Goal: Information Seeking & Learning: Learn about a topic

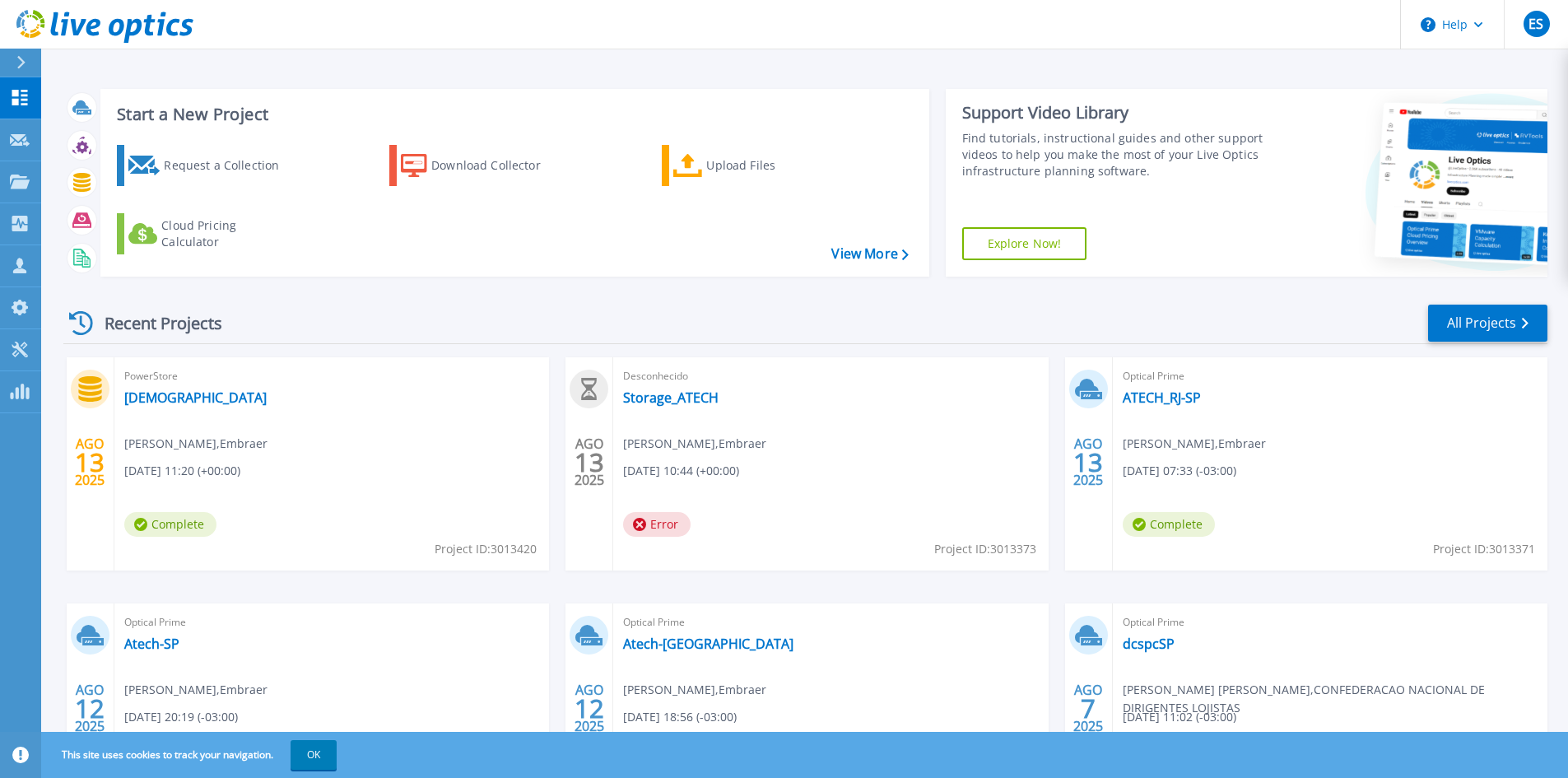
scroll to position [82, 0]
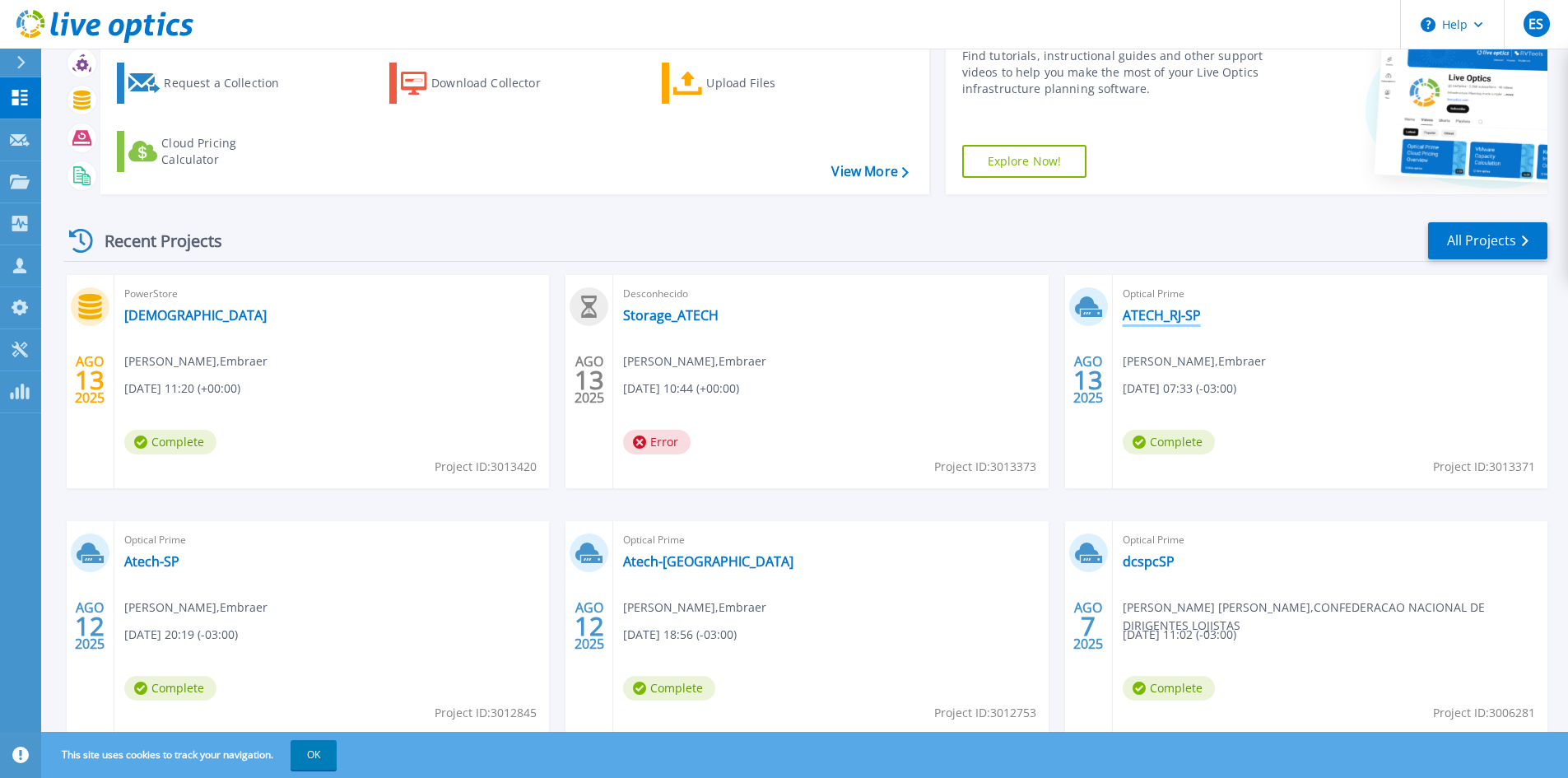
click at [1170, 320] on link "ATECH_RJ-SP" at bounding box center [1162, 315] width 79 height 17
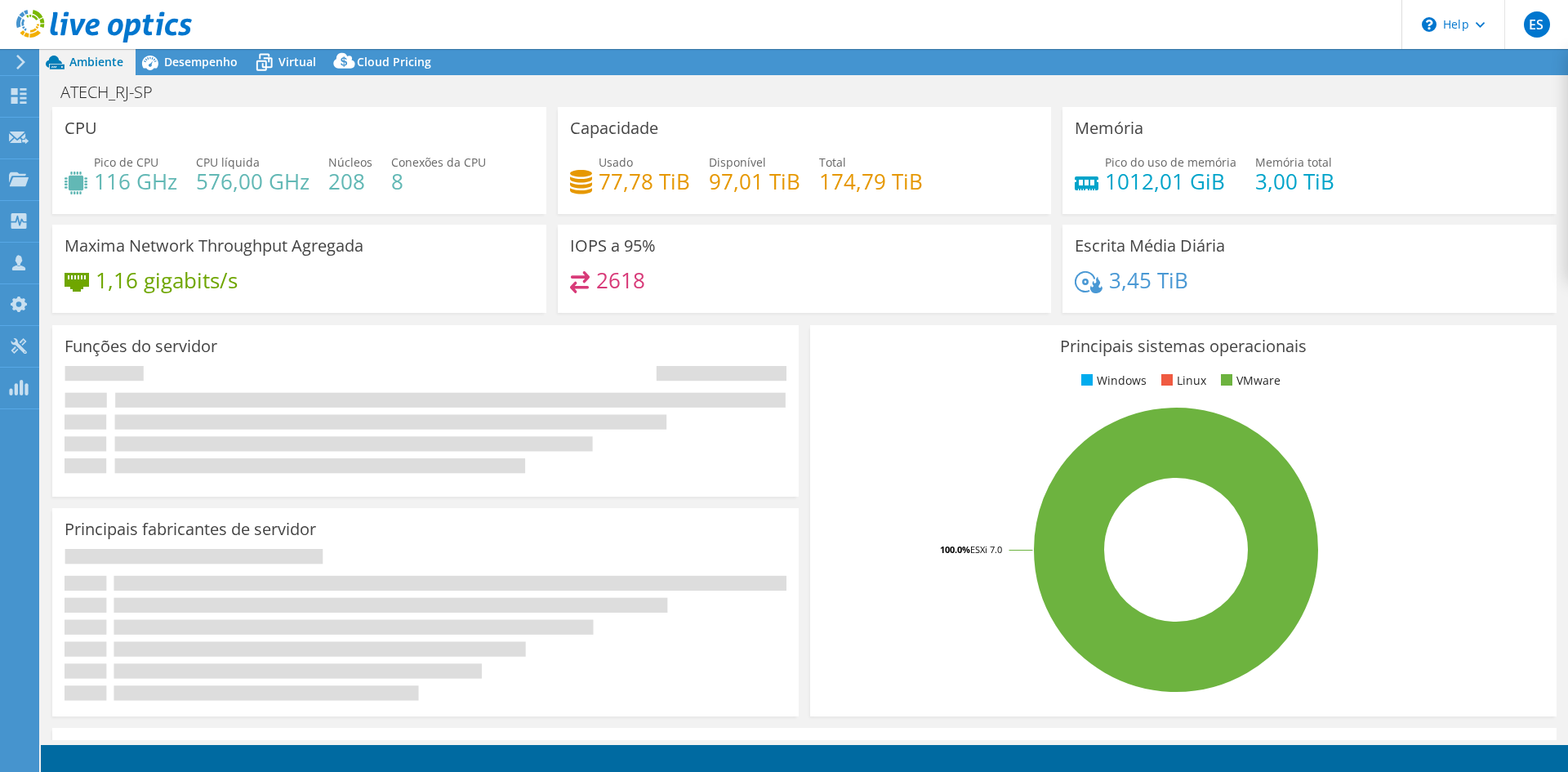
select select "USD"
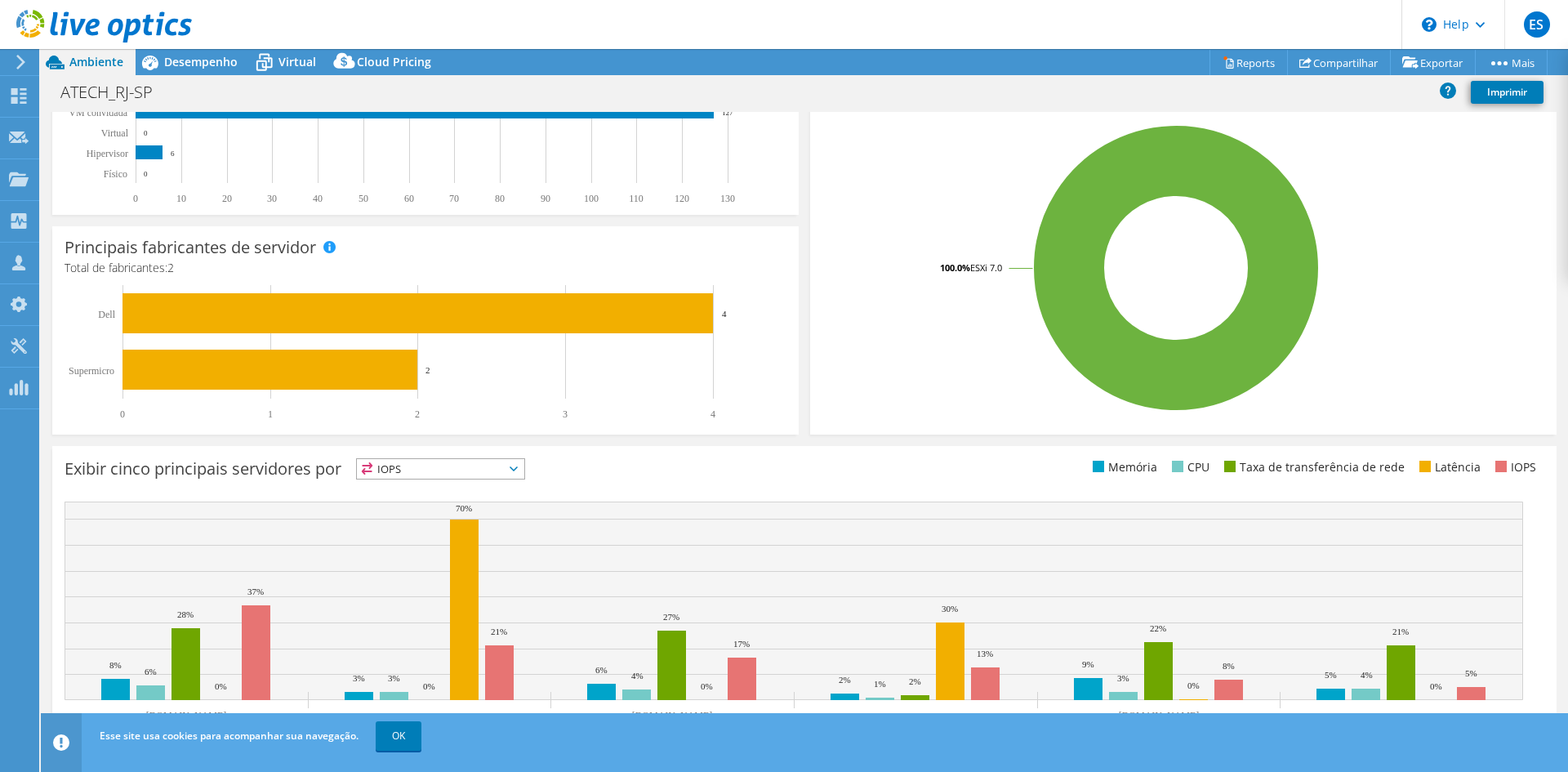
scroll to position [318, 0]
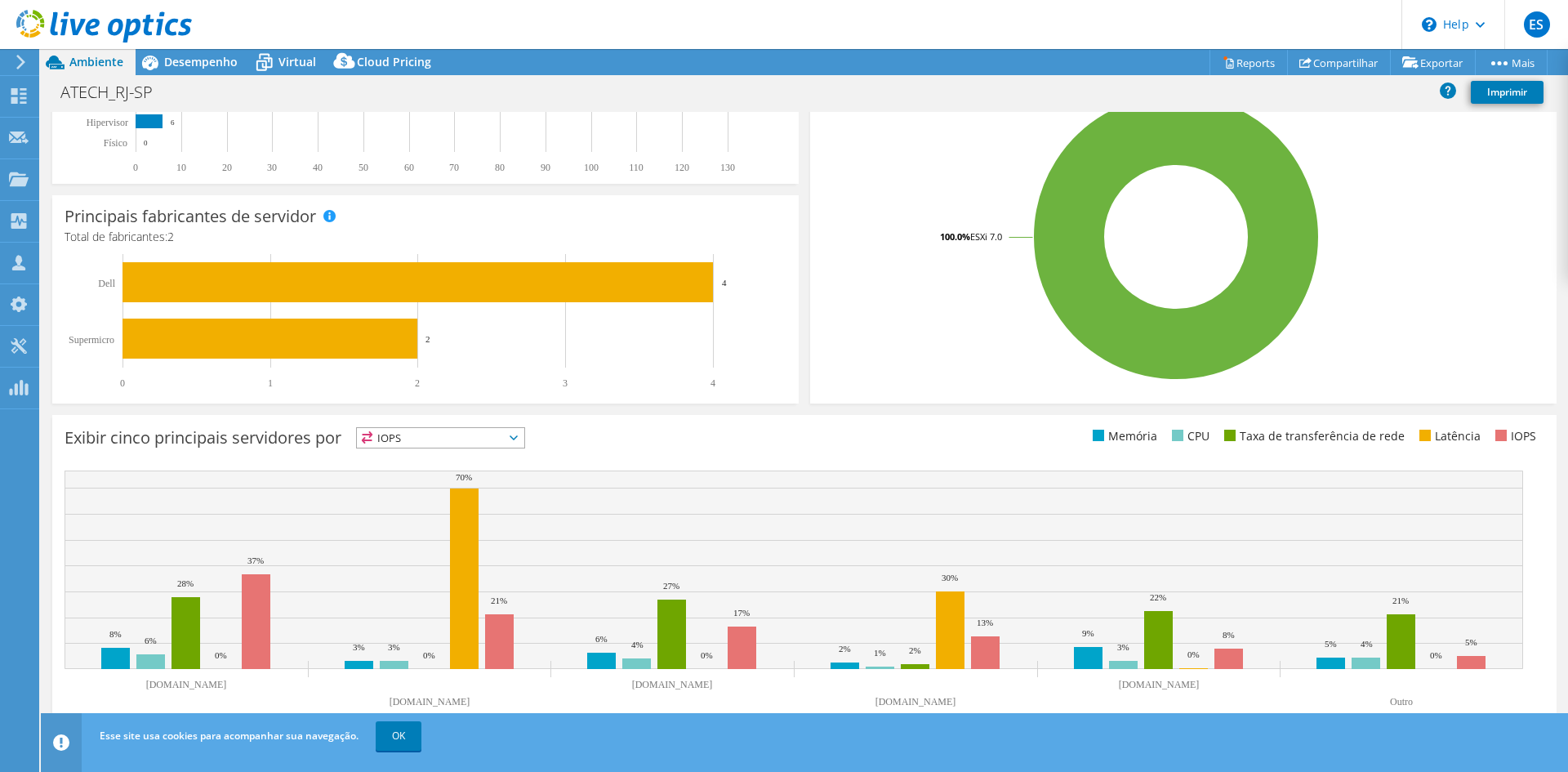
click at [486, 438] on span "IOPS" at bounding box center [441, 437] width 167 height 19
click at [888, 342] on rect at bounding box center [1176, 237] width 707 height 286
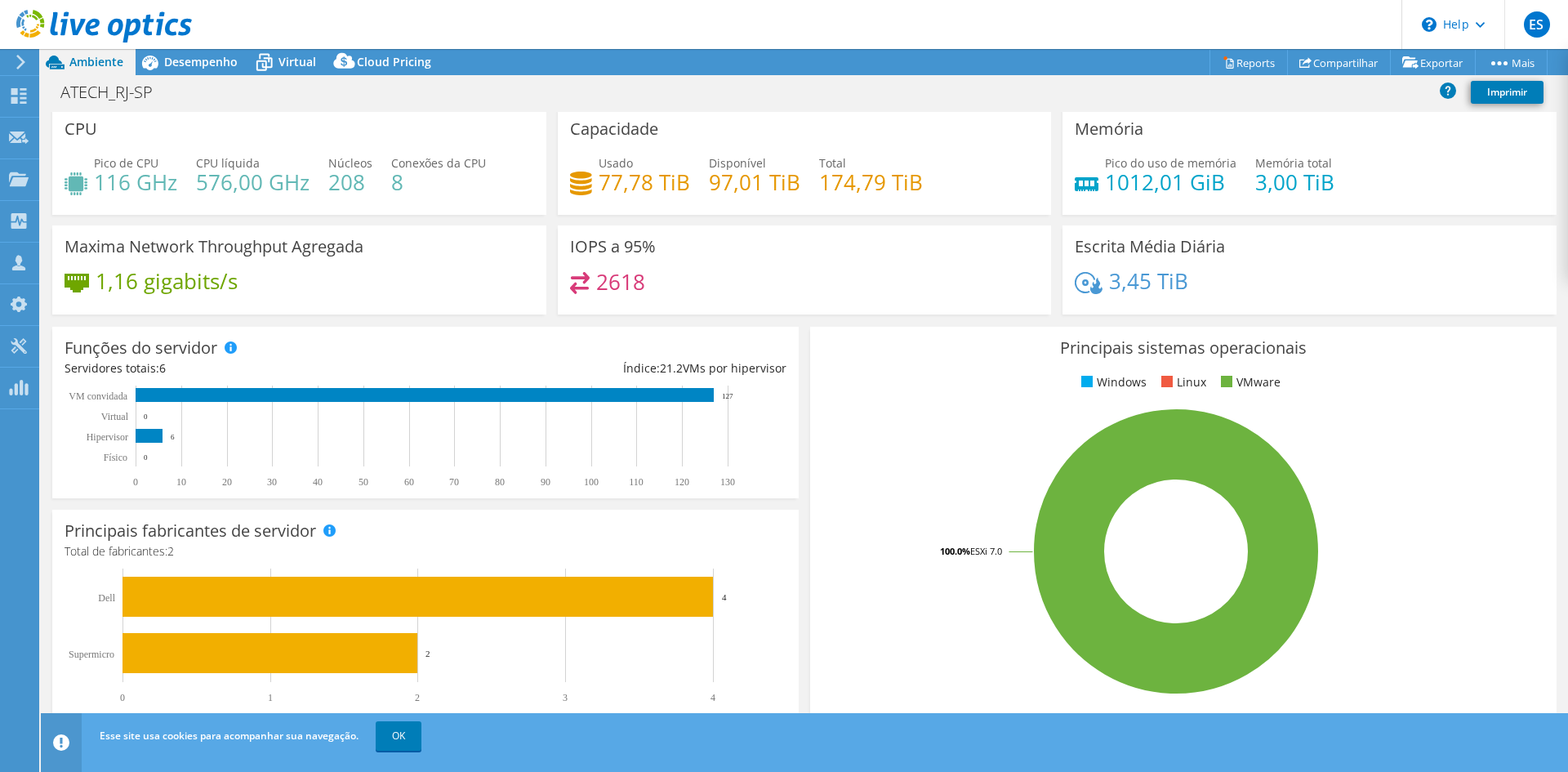
scroll to position [0, 0]
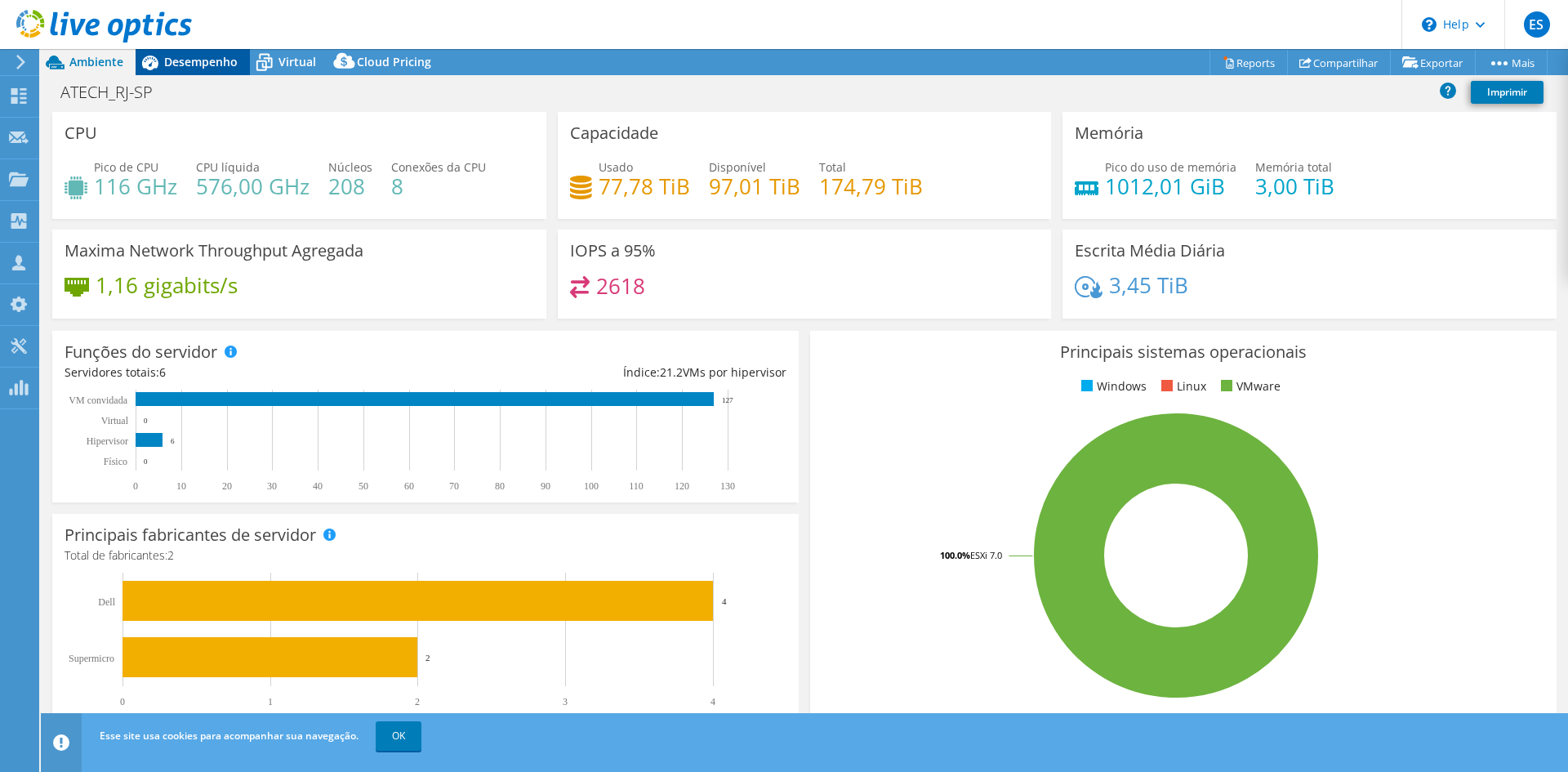
click at [182, 68] on span "Desempenho" at bounding box center [201, 61] width 73 height 16
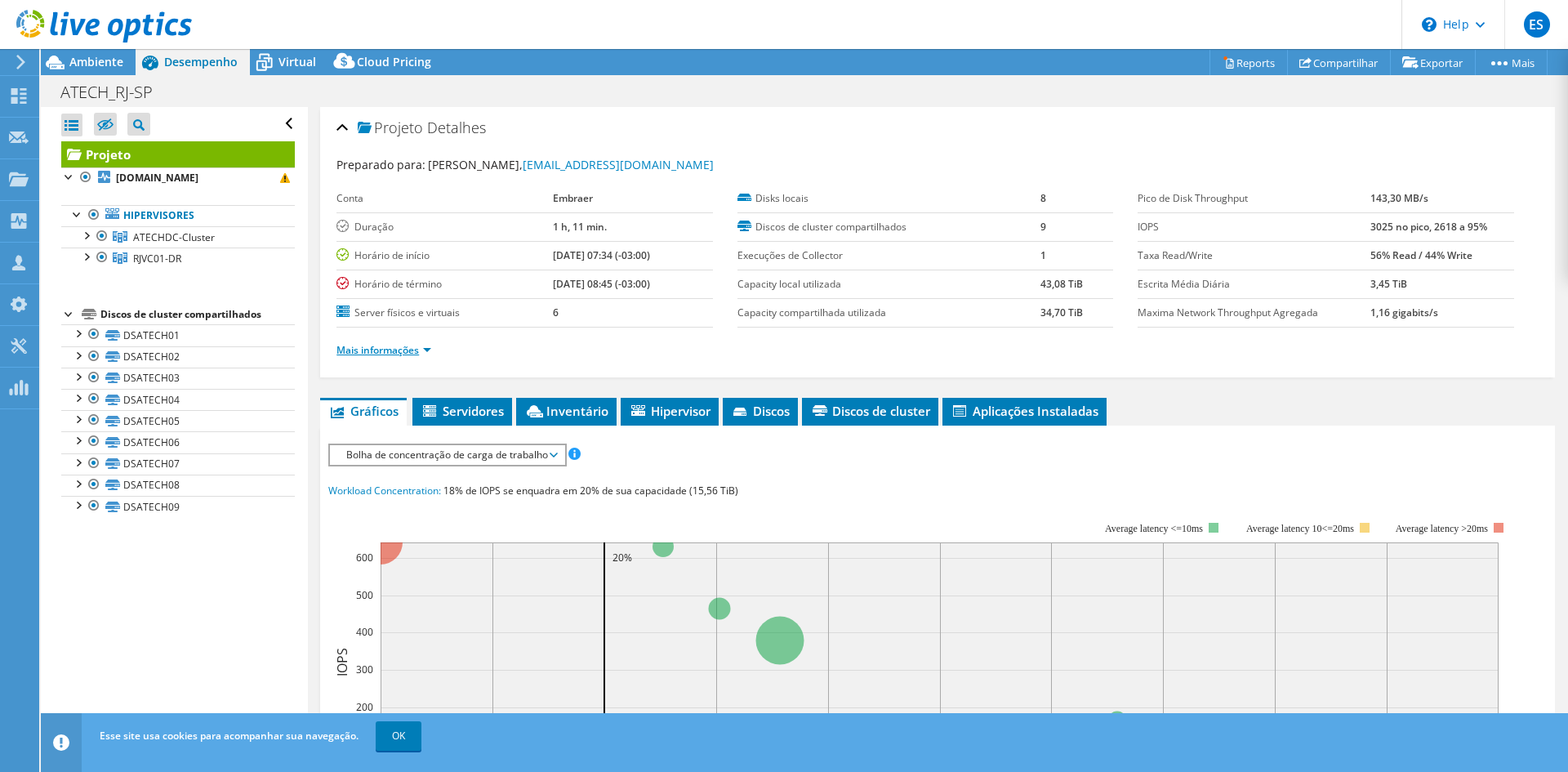
click at [430, 354] on link "Mais informações" at bounding box center [384, 350] width 95 height 14
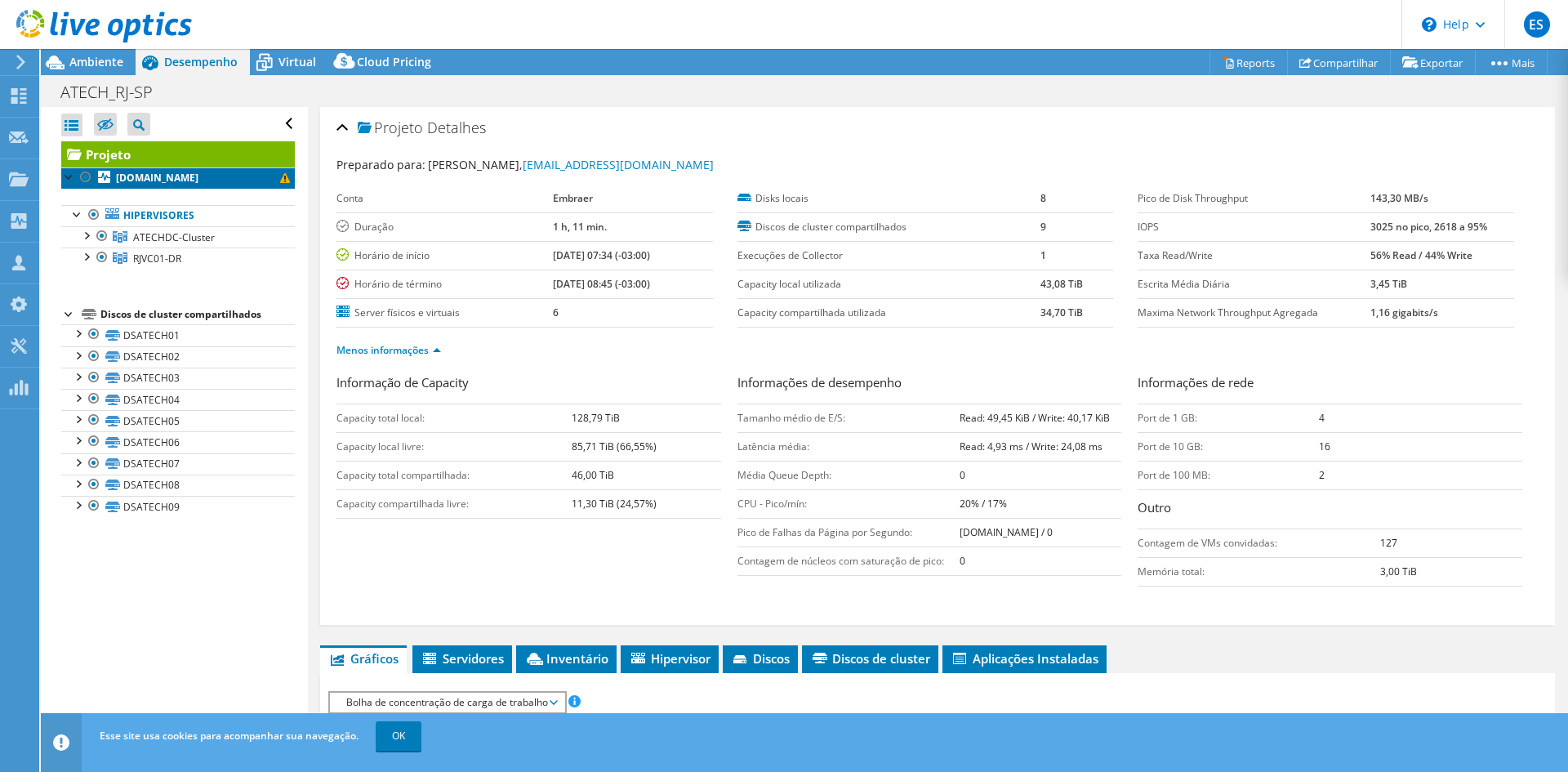
click at [280, 176] on span at bounding box center [285, 178] width 10 height 10
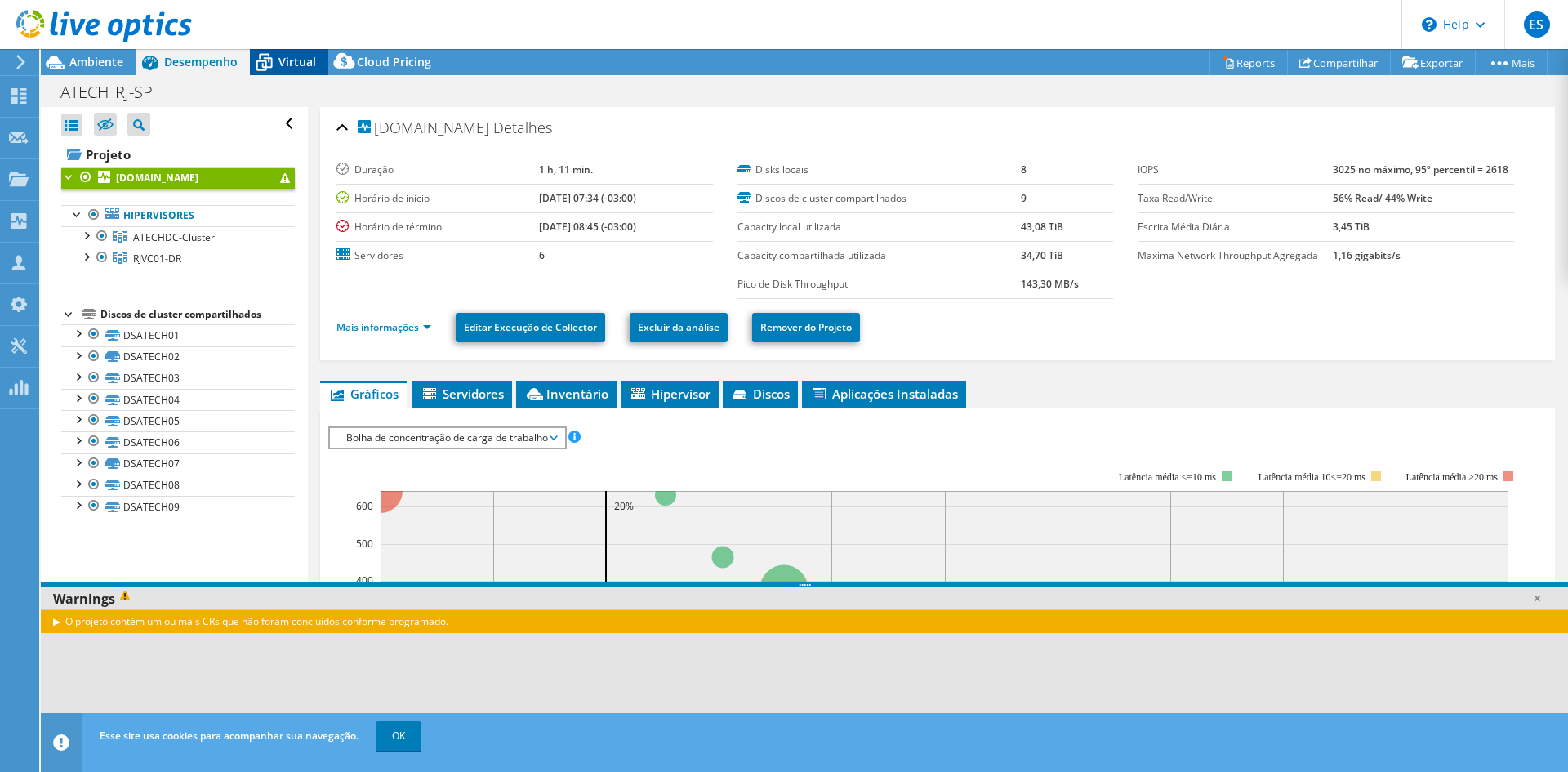
click at [276, 66] on icon at bounding box center [264, 62] width 29 height 29
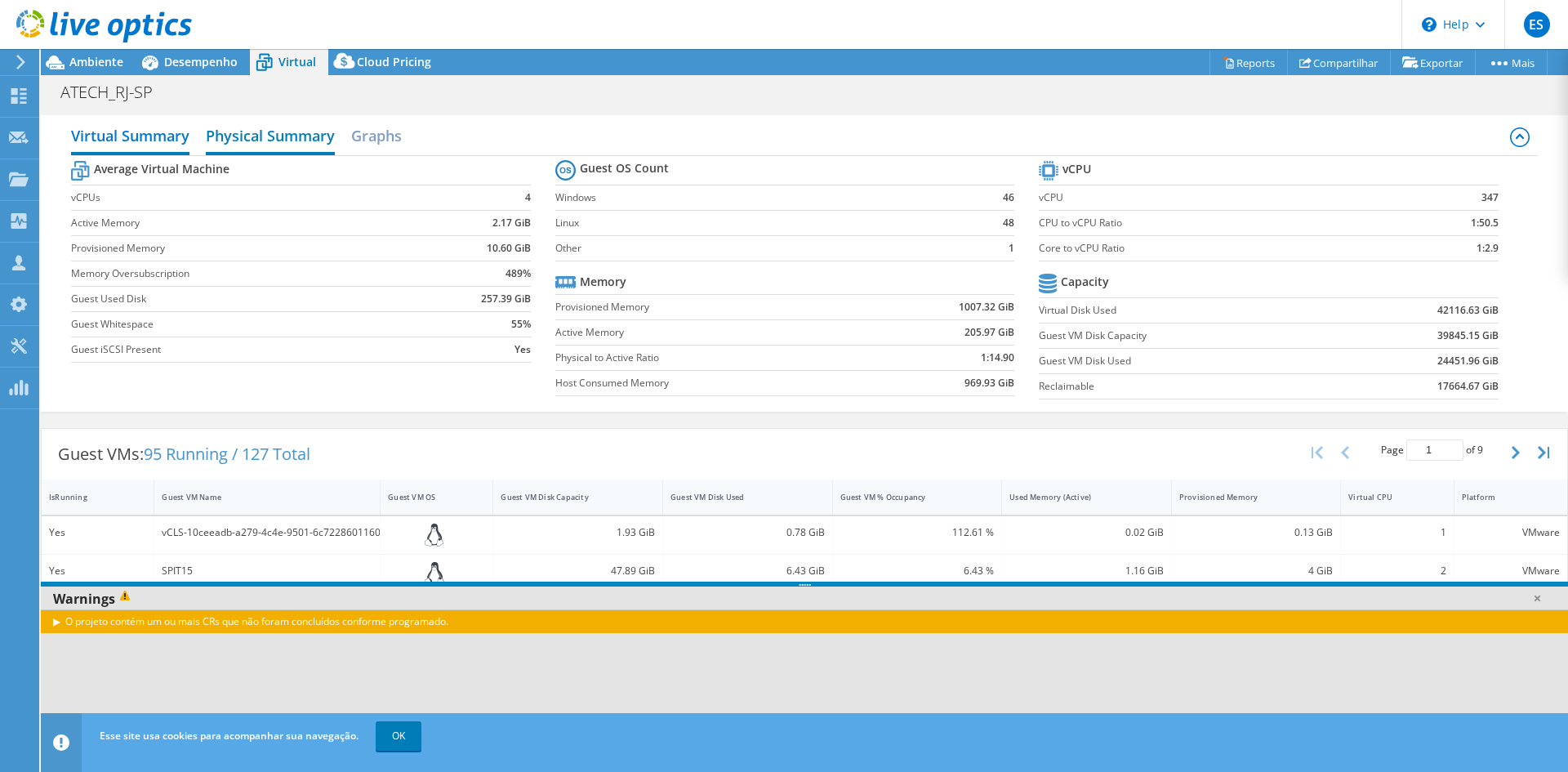
click at [272, 136] on h2 "Physical Summary" at bounding box center [270, 136] width 129 height 36
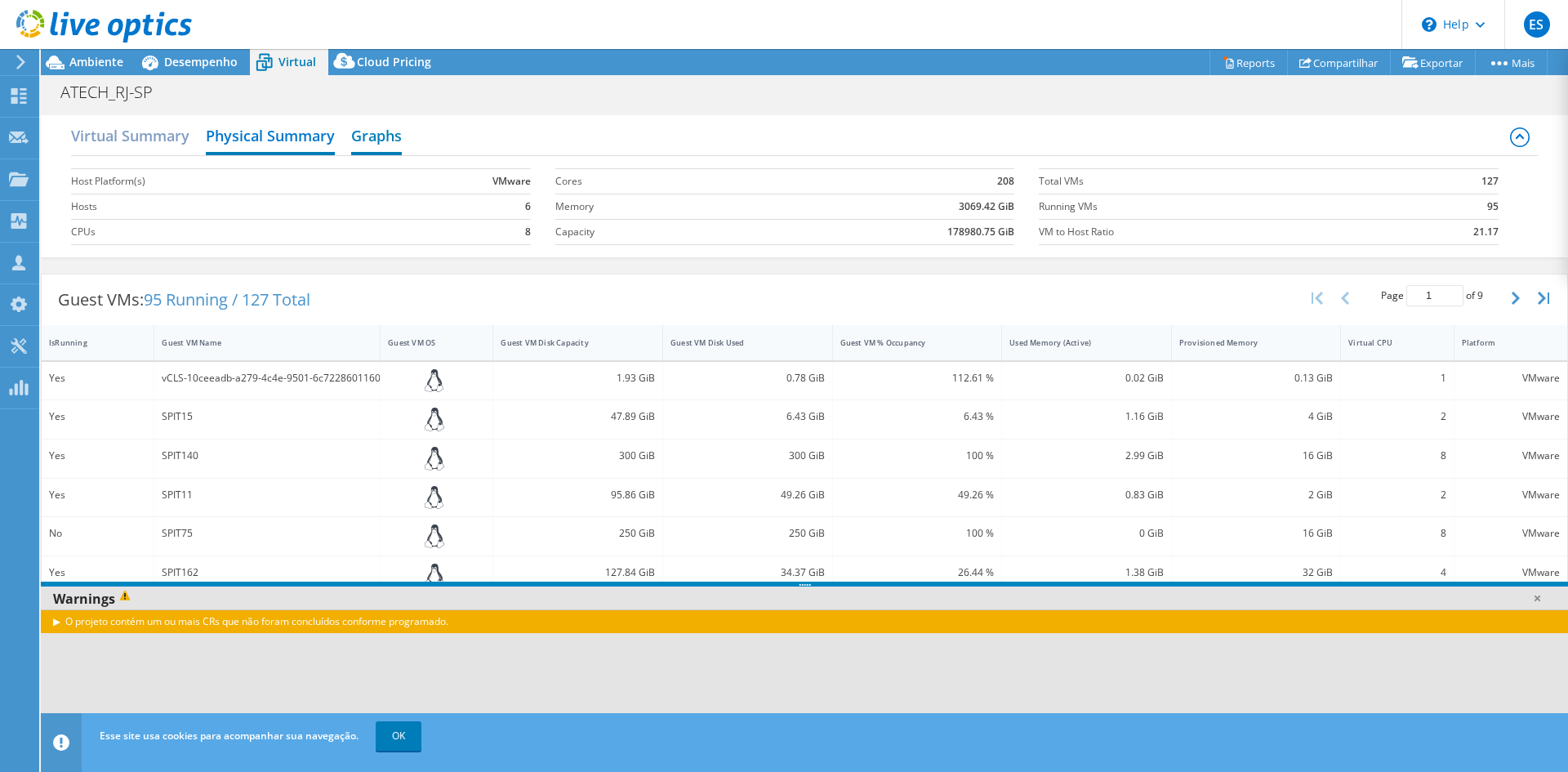
click at [378, 138] on h2 "Graphs" at bounding box center [376, 136] width 51 height 36
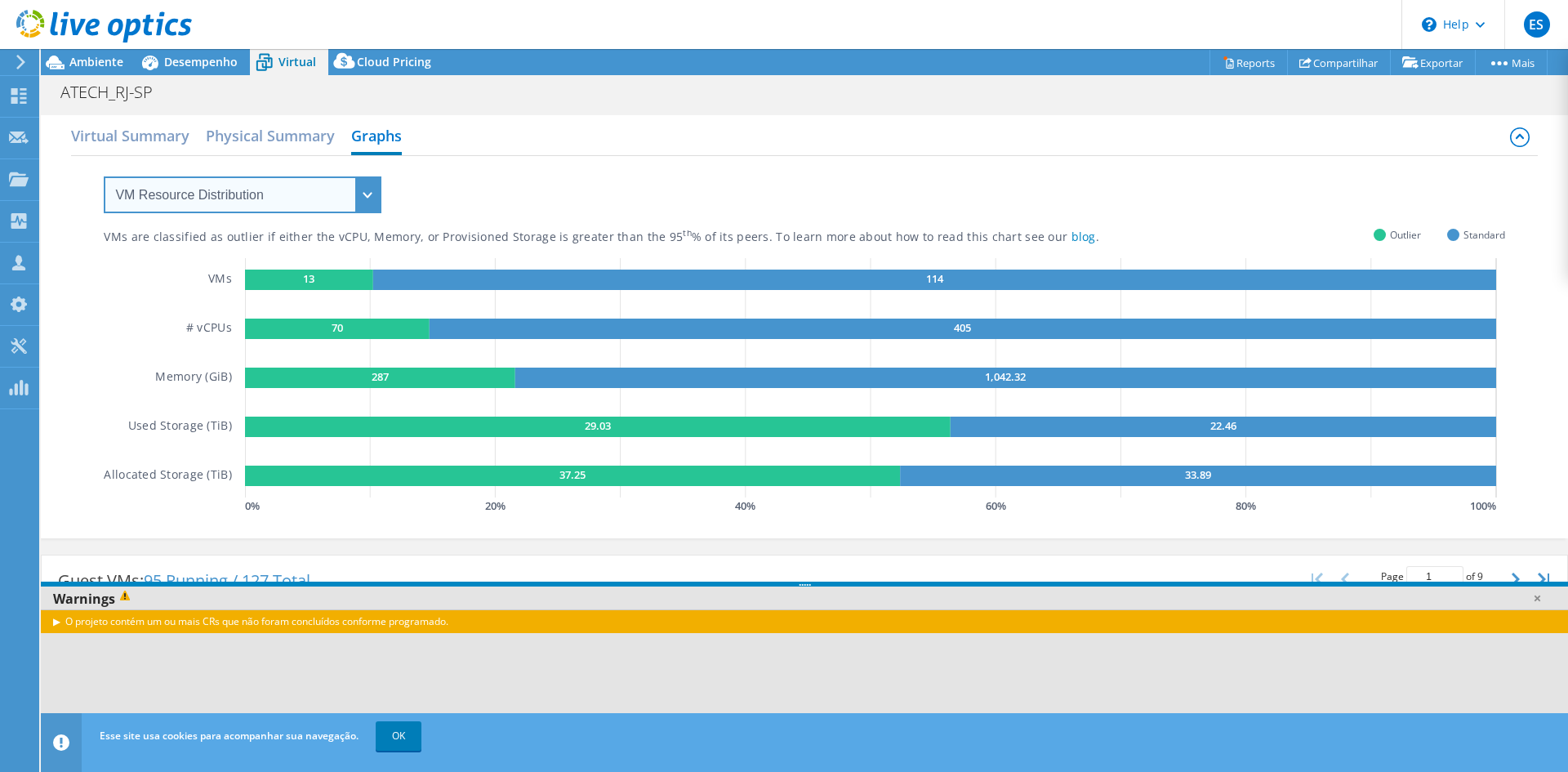
click at [335, 194] on select "VM Resource Distribution Provisioning Contrast Over Provisioning" at bounding box center [242, 195] width 278 height 37
click at [104, 176] on select "VM Resource Distribution Provisioning Contrast Over Provisioning" at bounding box center [242, 195] width 278 height 37
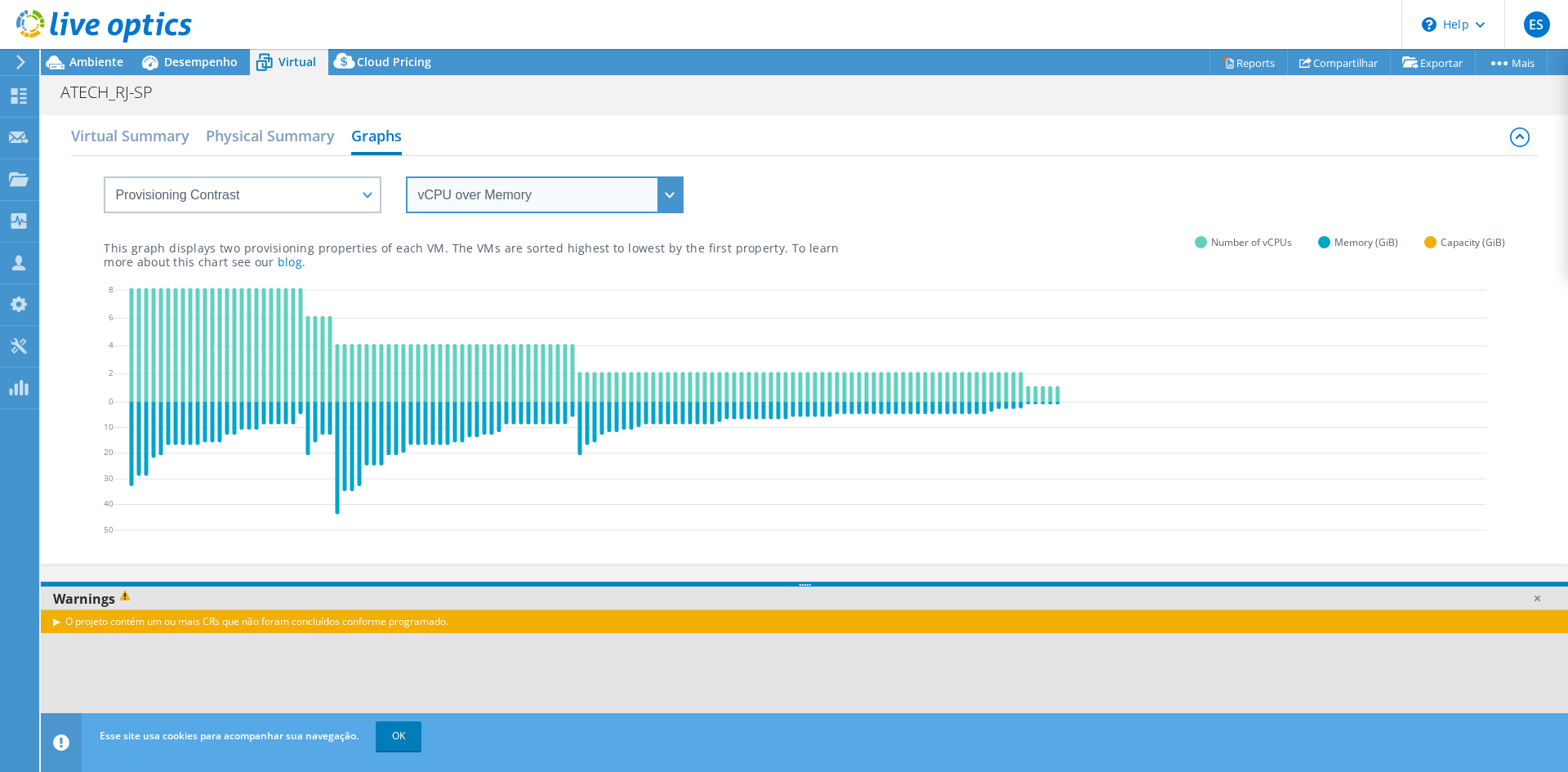
click at [633, 195] on select "vCPU over Memory vCPU over Capacity Memory over vCPU Memory over Capacity Capac…" at bounding box center [544, 195] width 278 height 37
drag, startPoint x: 773, startPoint y: 200, endPoint x: 683, endPoint y: 217, distance: 91.6
click at [772, 200] on div "vCPU over Memory vCPU over Capacity Memory over vCPU Memory over Capacity Capac…" at bounding box center [804, 185] width 1401 height 58
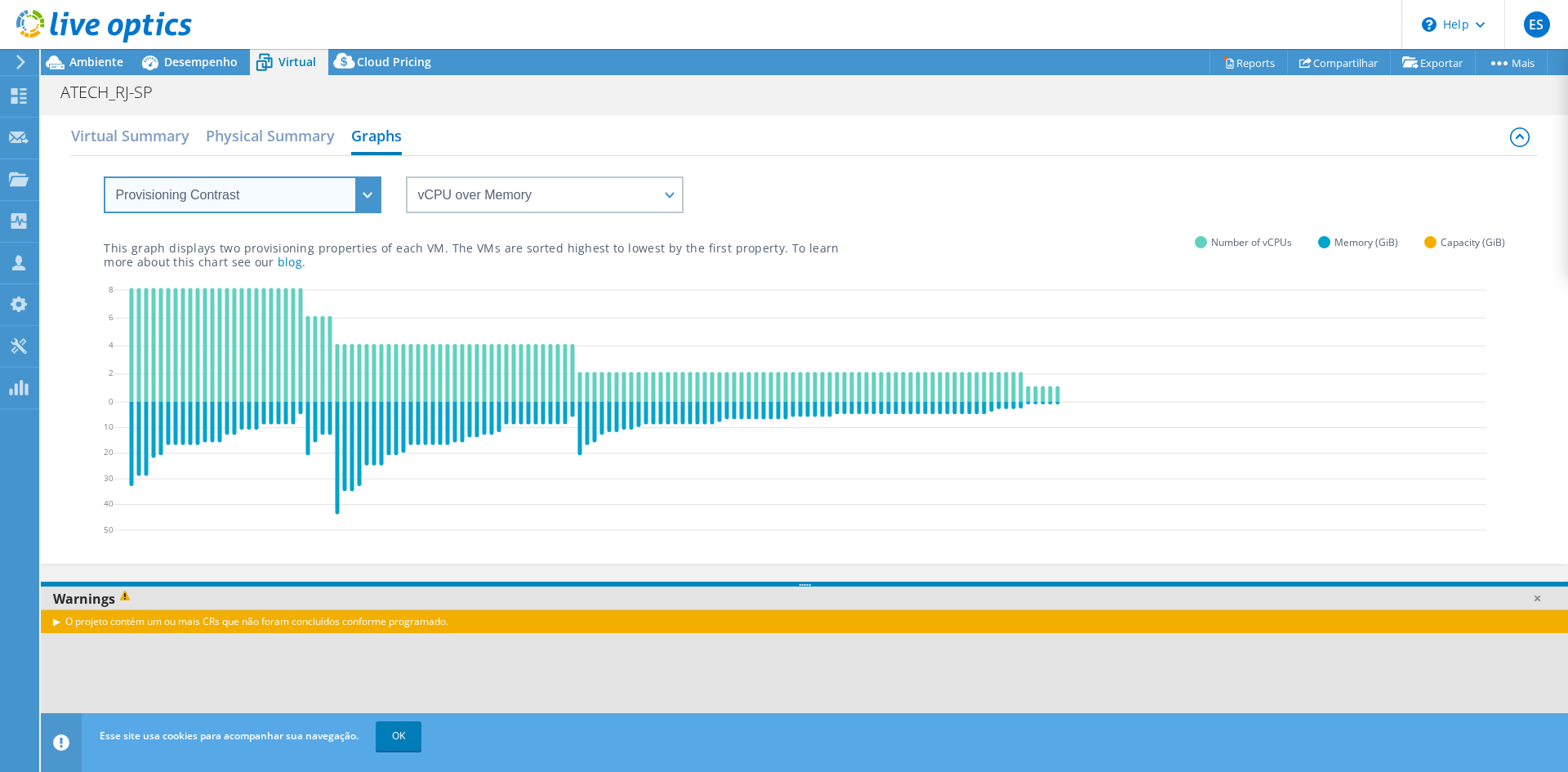
click at [319, 198] on select "VM Resource Distribution Provisioning Contrast Over Provisioning" at bounding box center [242, 195] width 278 height 37
select select "Over Provisioning"
click at [104, 176] on select "VM Resource Distribution Provisioning Contrast Over Provisioning" at bounding box center [242, 195] width 278 height 37
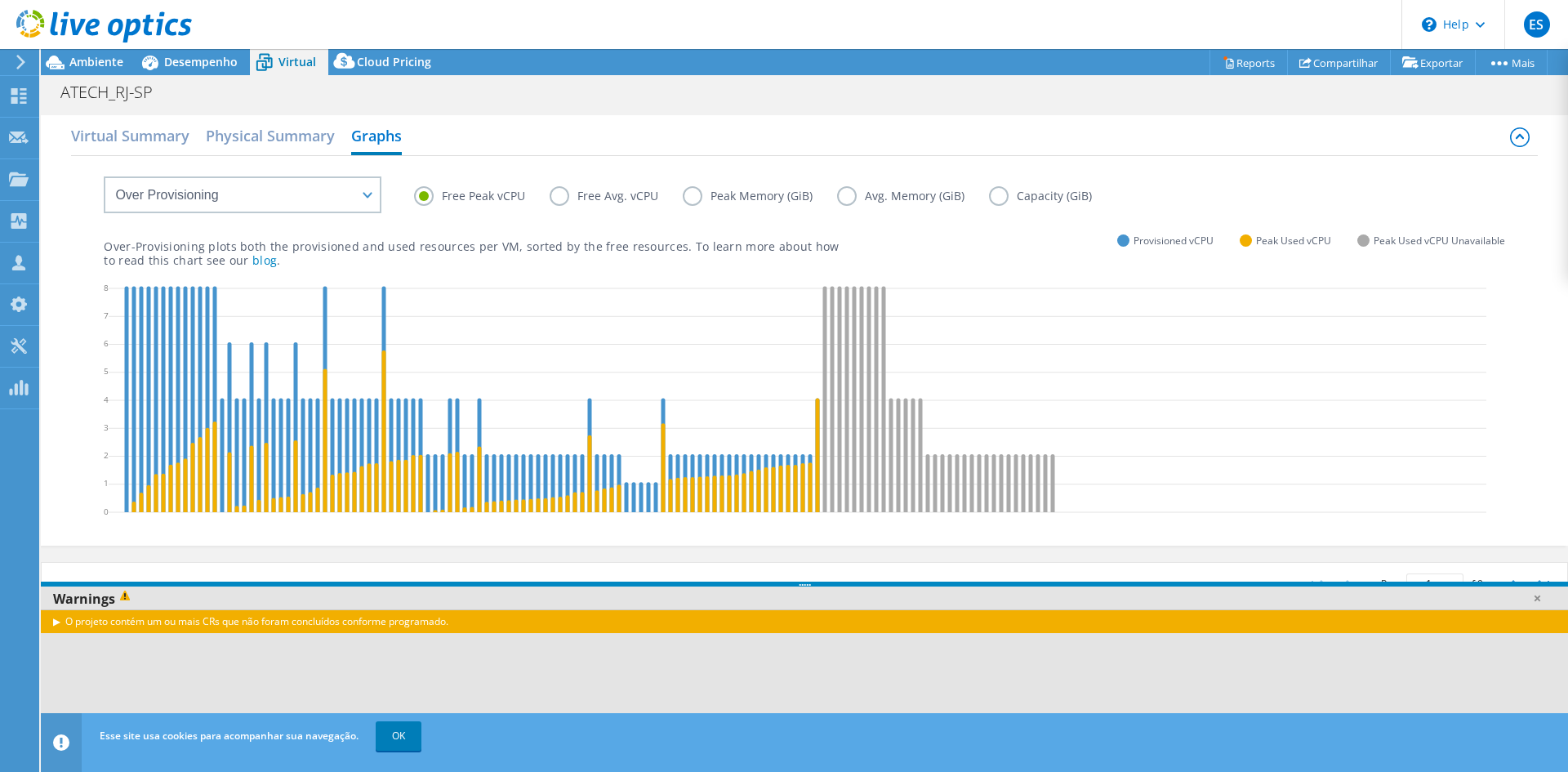
click at [692, 194] on label "Peak Memory (GiB)" at bounding box center [760, 196] width 154 height 19
click at [0, 0] on input "Peak Memory (GiB)" at bounding box center [0, 0] width 0 height 0
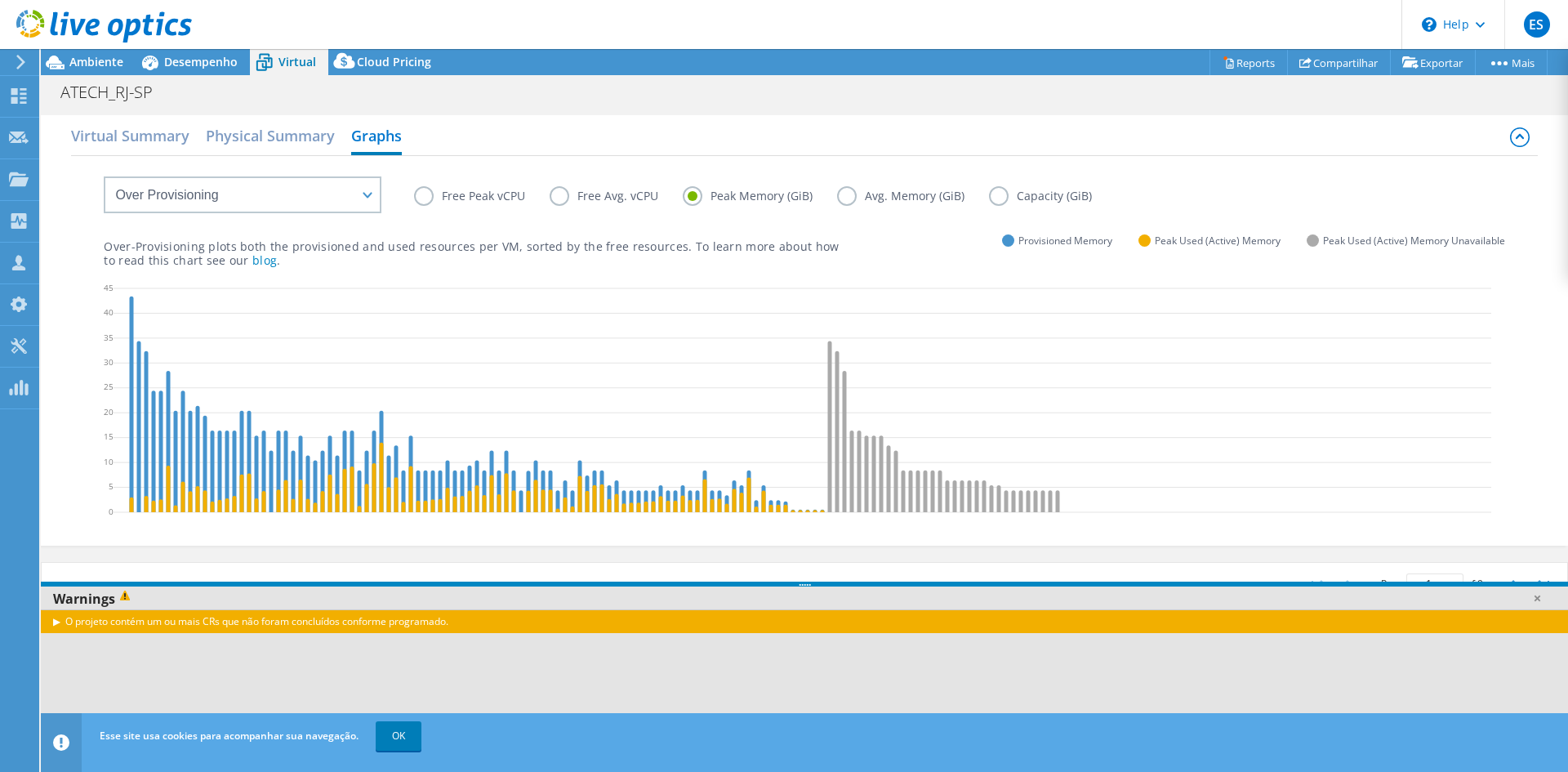
click at [996, 200] on label "Capacity (GiB)" at bounding box center [1053, 196] width 127 height 19
click at [0, 0] on input "Capacity (GiB)" at bounding box center [0, 0] width 0 height 0
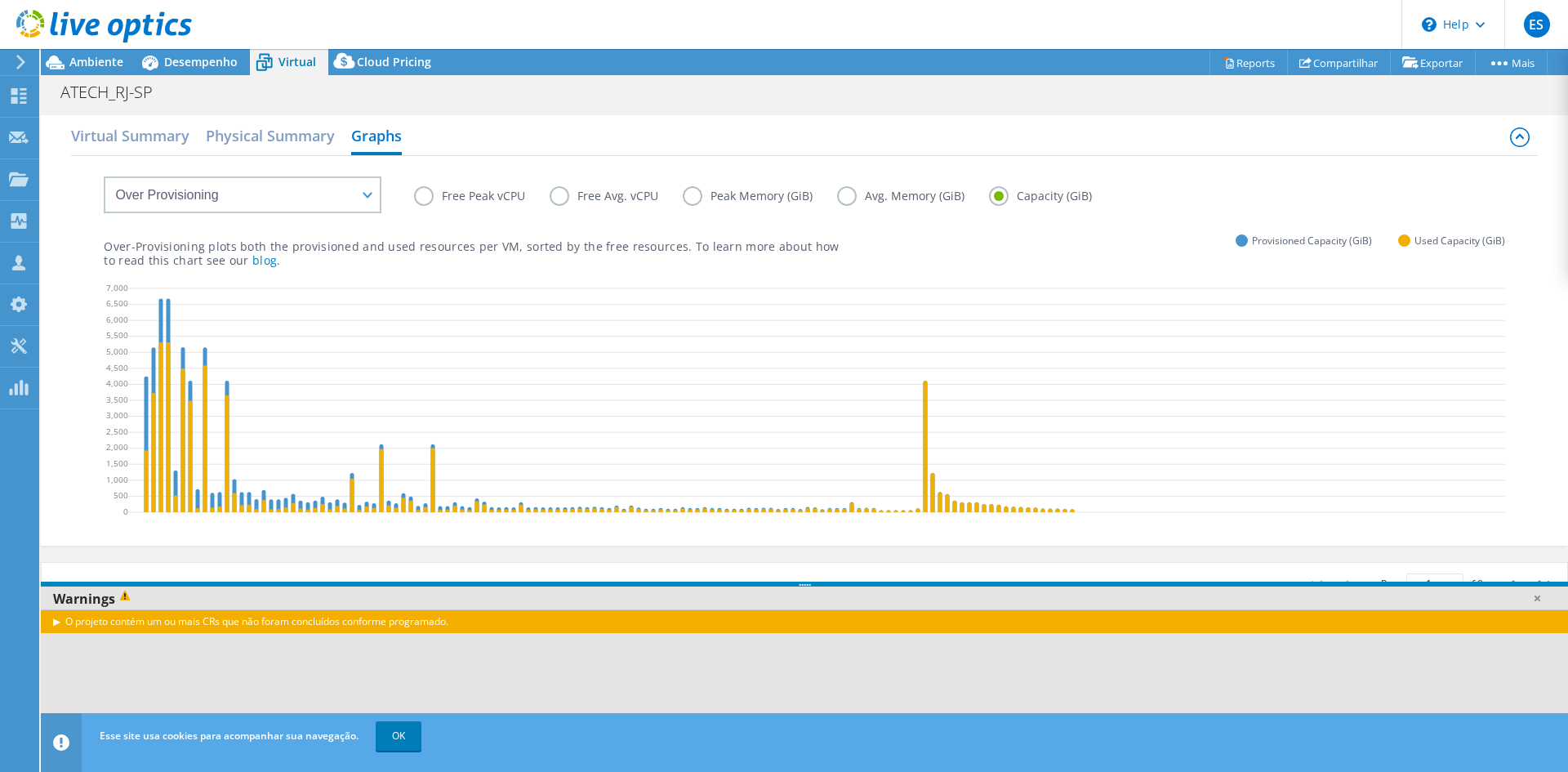
click at [850, 202] on label "Avg. Memory (GiB)" at bounding box center [914, 196] width 152 height 19
click at [0, 0] on input "Avg. Memory (GiB)" at bounding box center [0, 0] width 0 height 0
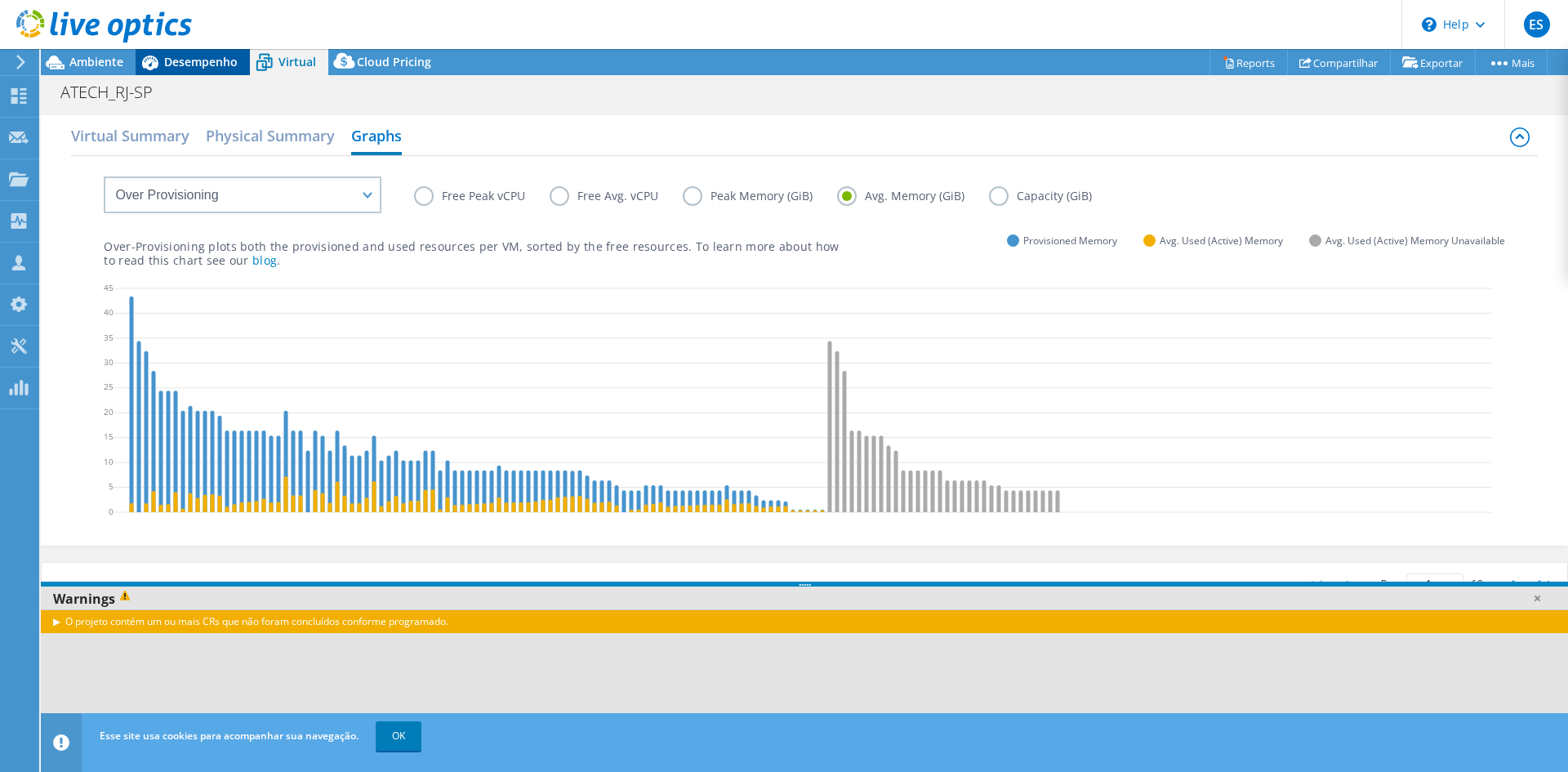
click at [211, 64] on span "Desempenho" at bounding box center [201, 61] width 73 height 16
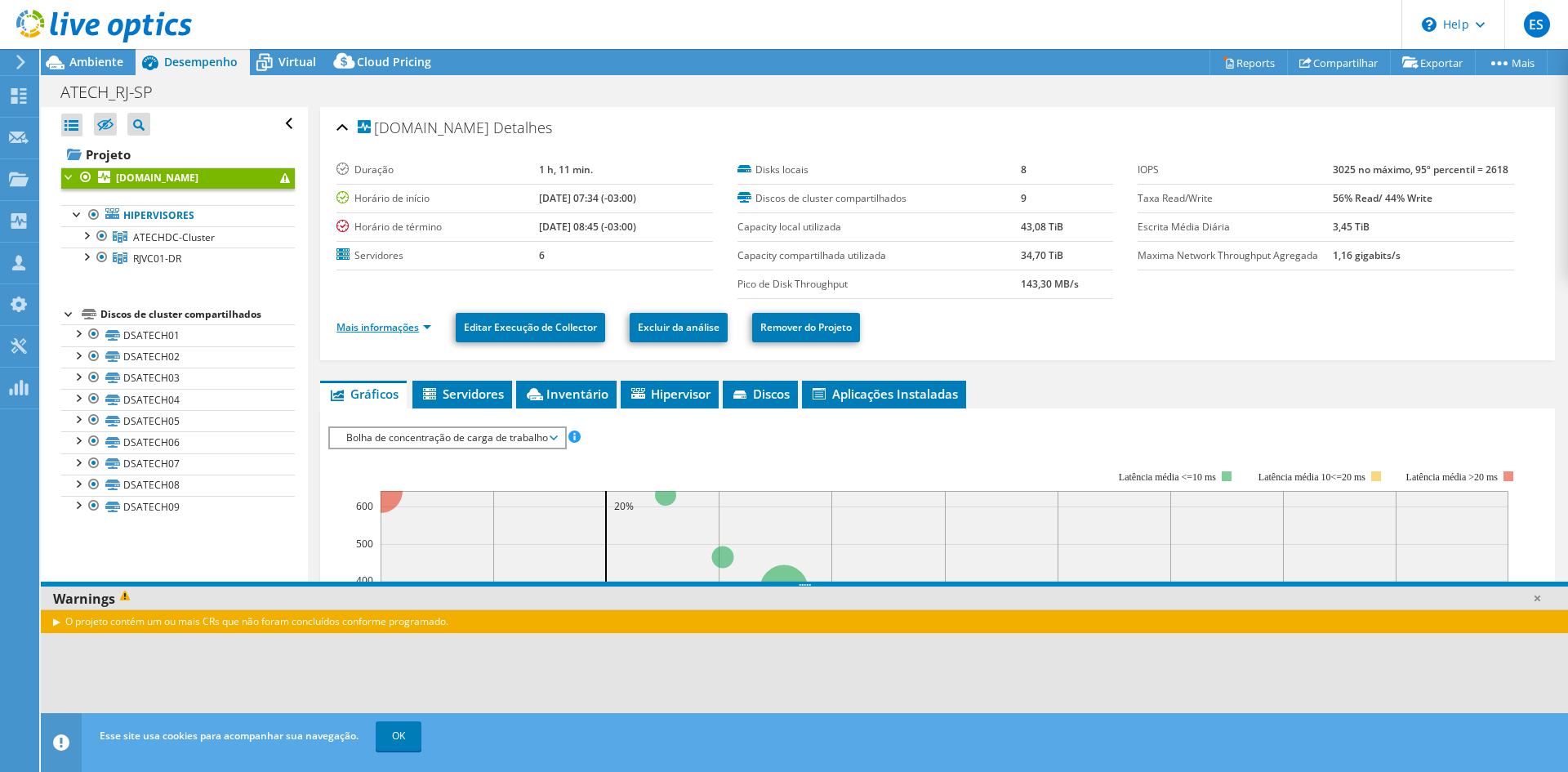
click at [432, 327] on link "Mais informações" at bounding box center [384, 327] width 95 height 14
